Goal: Task Accomplishment & Management: Manage account settings

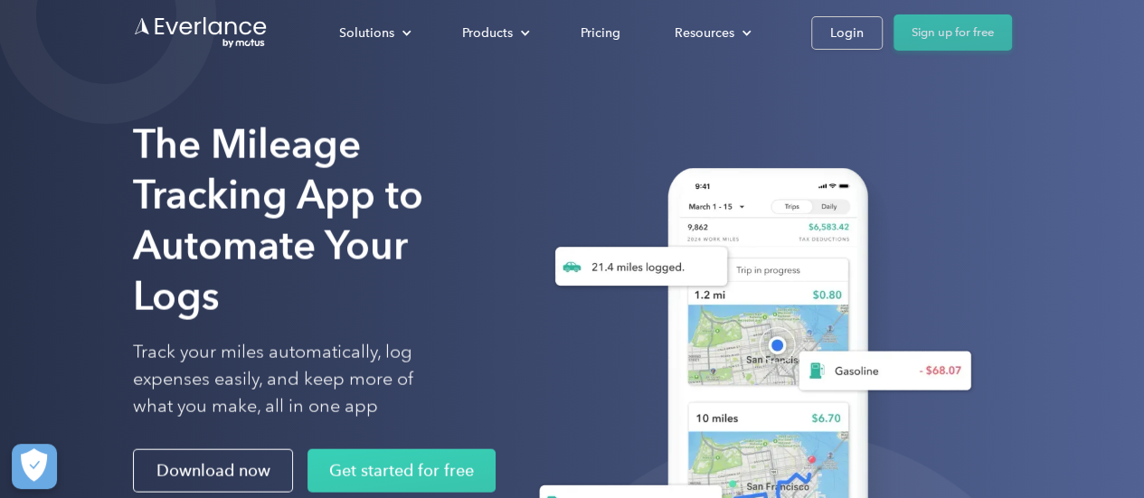
click at [962, 35] on link "Sign up for free" at bounding box center [952, 32] width 118 height 36
click at [861, 34] on div "Login" at bounding box center [846, 33] width 33 height 23
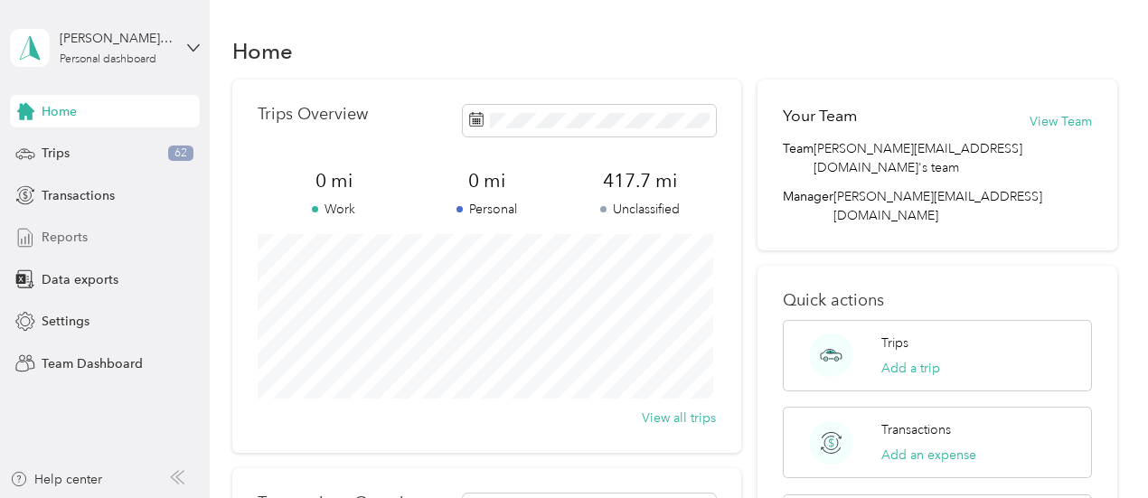
click at [80, 232] on span "Reports" at bounding box center [65, 237] width 46 height 19
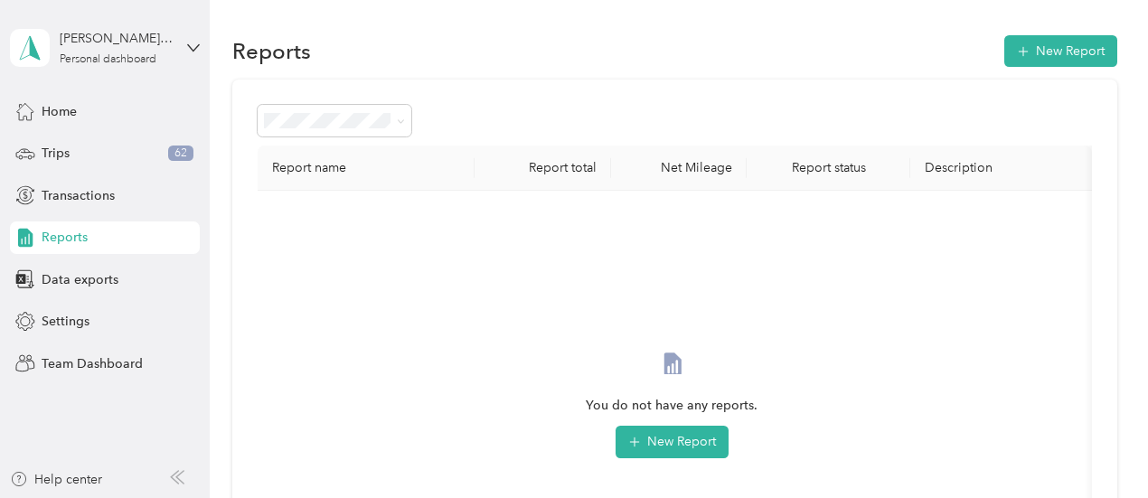
click at [322, 164] on th "Report name" at bounding box center [367, 168] width 218 height 45
click at [58, 106] on span "Home" at bounding box center [59, 111] width 35 height 19
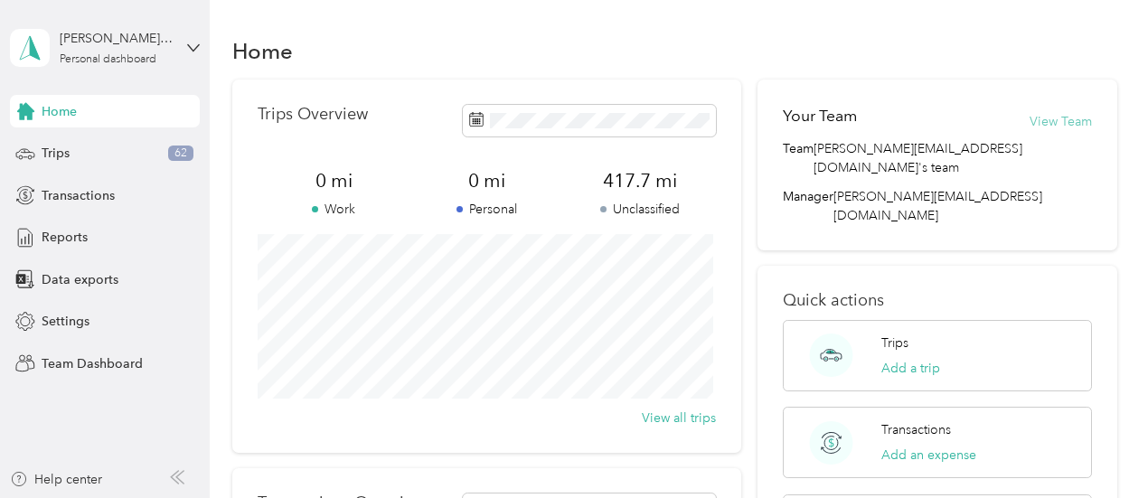
click at [1058, 124] on button "View Team" at bounding box center [1061, 121] width 62 height 19
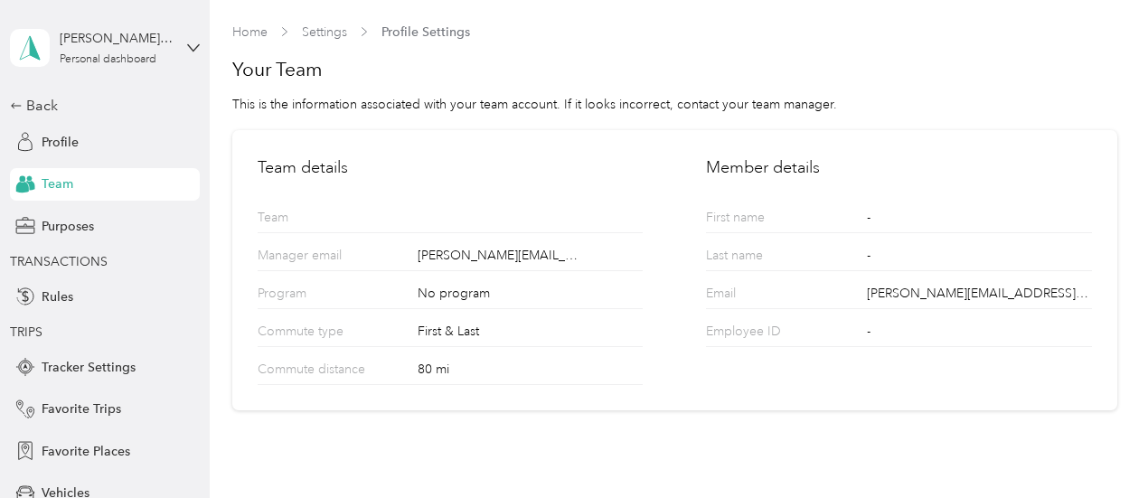
scroll to position [23, 0]
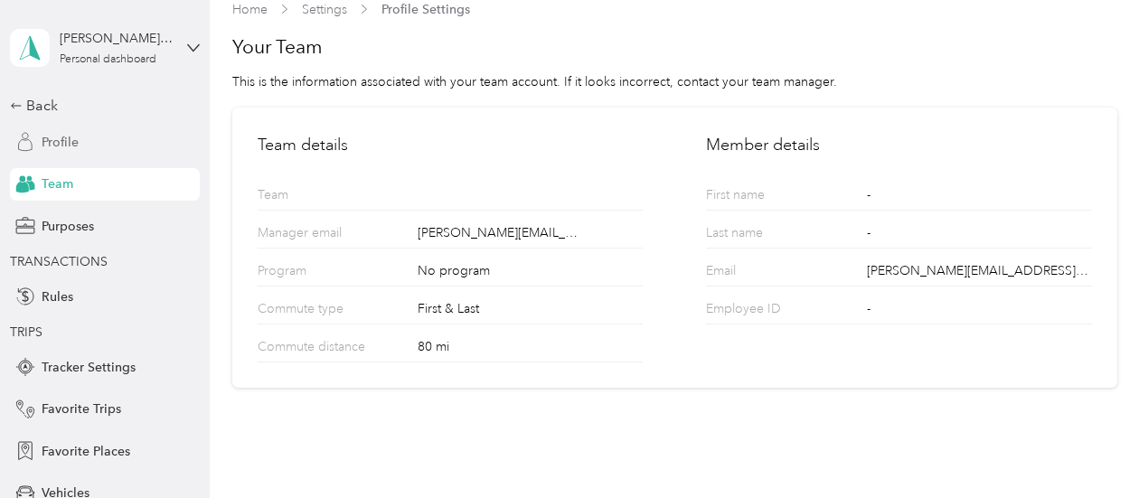
click at [67, 142] on span "Profile" at bounding box center [60, 142] width 37 height 19
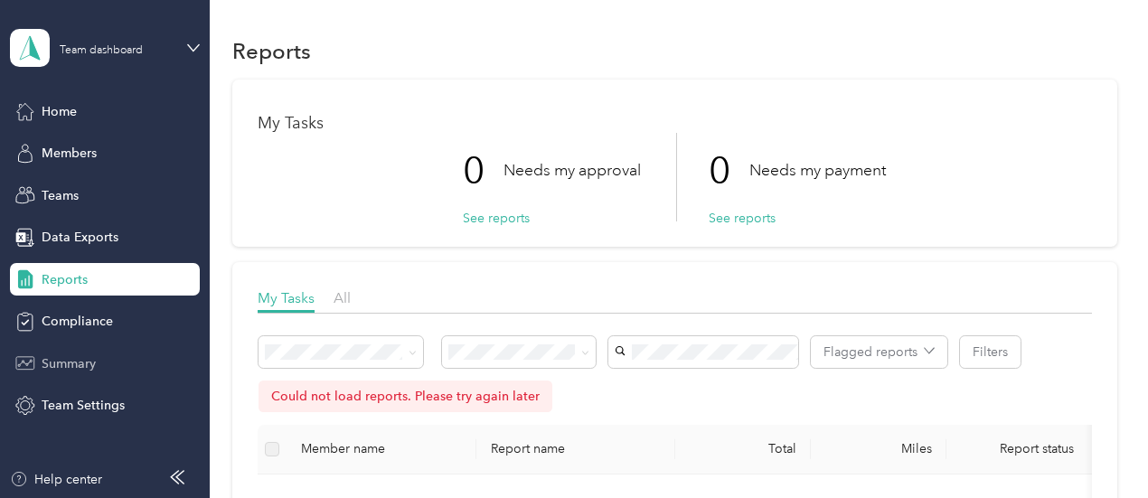
click at [74, 364] on span "Summary" at bounding box center [69, 363] width 54 height 19
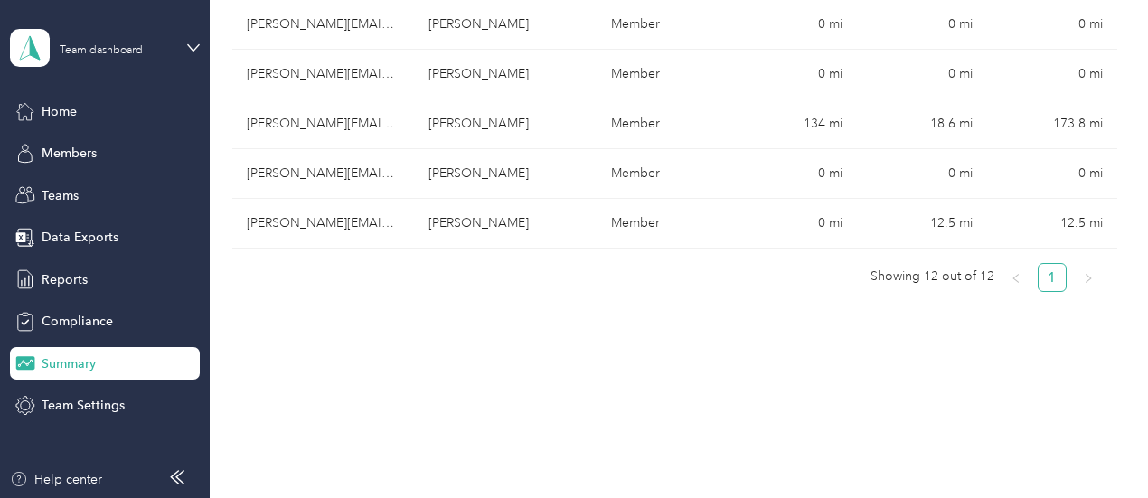
scroll to position [788, 0]
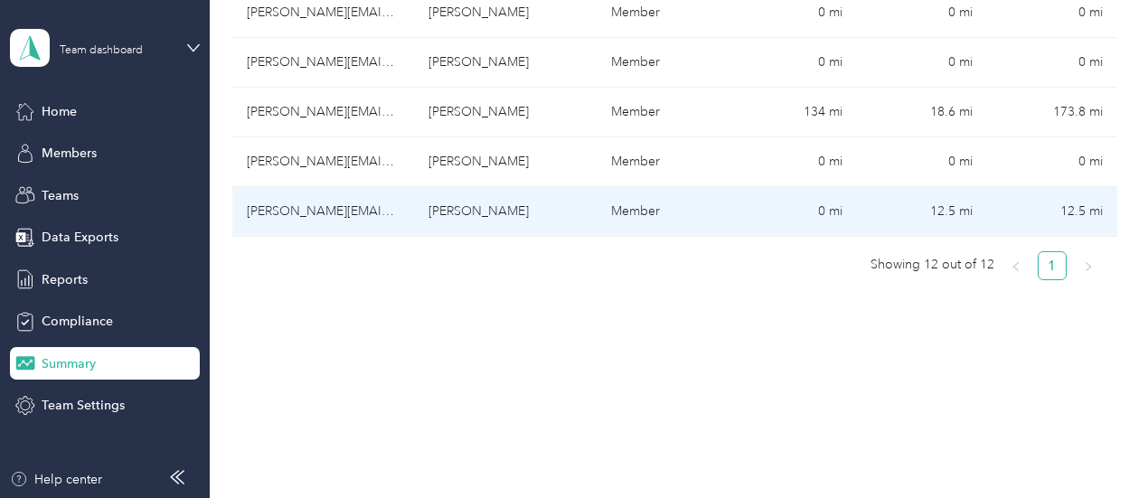
click at [535, 187] on td "Ashley C. Keating" at bounding box center [505, 212] width 183 height 50
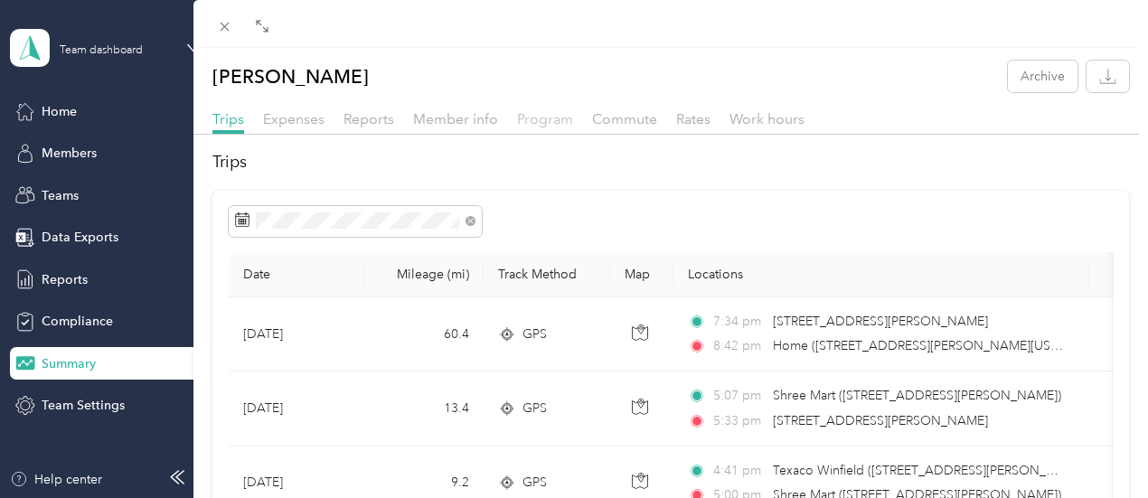
click at [535, 114] on span "Program" at bounding box center [545, 118] width 56 height 17
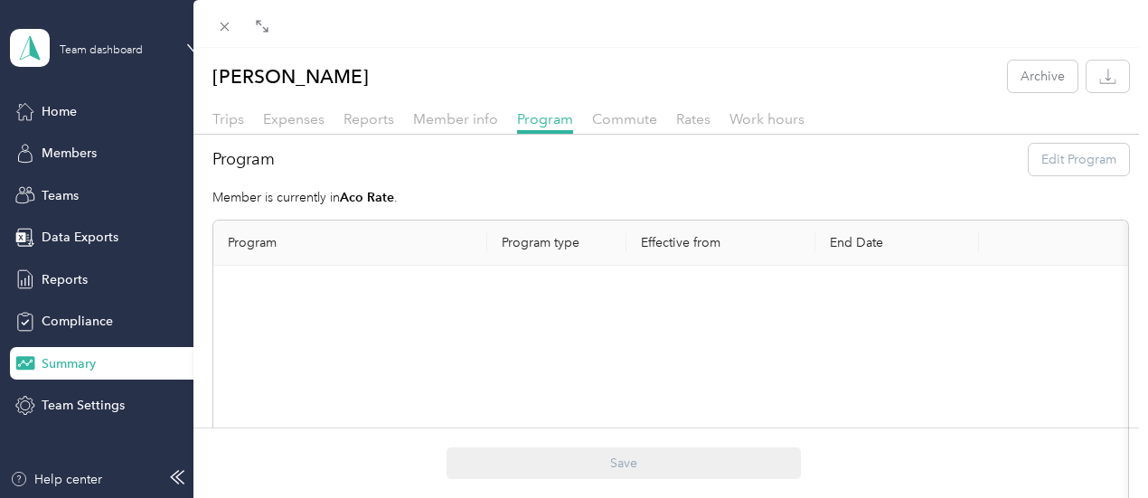
click at [674, 285] on div "No records to show" at bounding box center [664, 495] width 873 height 430
drag, startPoint x: 674, startPoint y: 285, endPoint x: 468, endPoint y: 335, distance: 211.4
click at [468, 335] on div "No records to show" at bounding box center [664, 495] width 873 height 430
